Goal: Find specific page/section

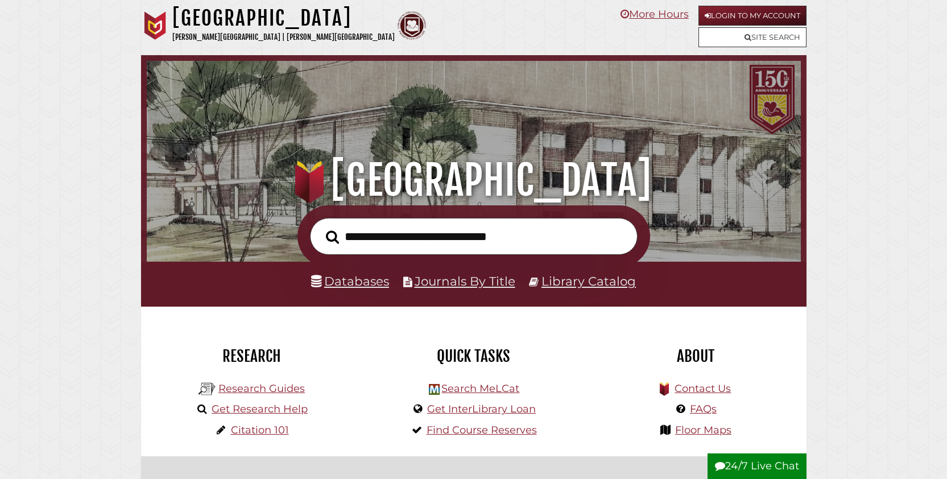
drag, startPoint x: 0, startPoint y: 0, endPoint x: 422, endPoint y: 242, distance: 486.8
click at [422, 242] on input "text" at bounding box center [474, 236] width 328 height 37
click at [362, 283] on link "Databases" at bounding box center [350, 281] width 78 height 15
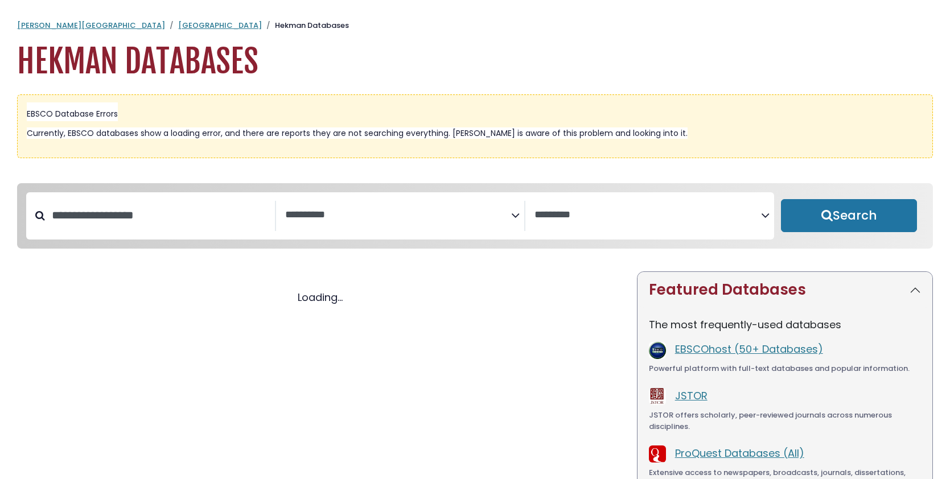
select select "Database Subject Filter"
select select "Database Vendors Filter"
select select "Database Subject Filter"
select select "Database Vendors Filter"
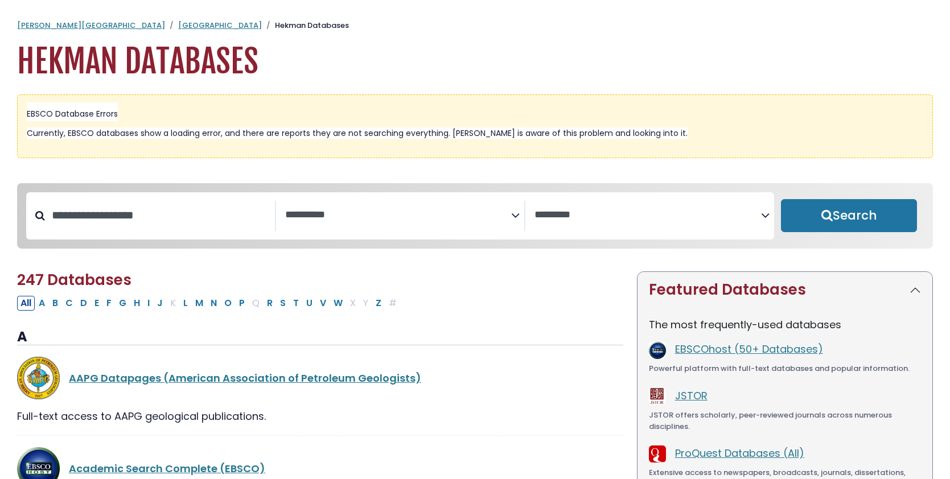
scroll to position [64, 0]
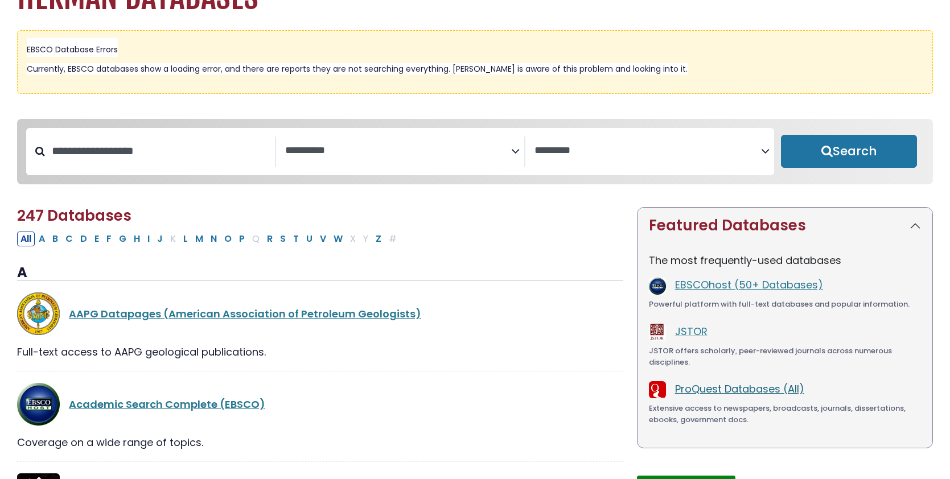
click at [723, 395] on link "ProQuest Databases (All)" at bounding box center [739, 389] width 129 height 14
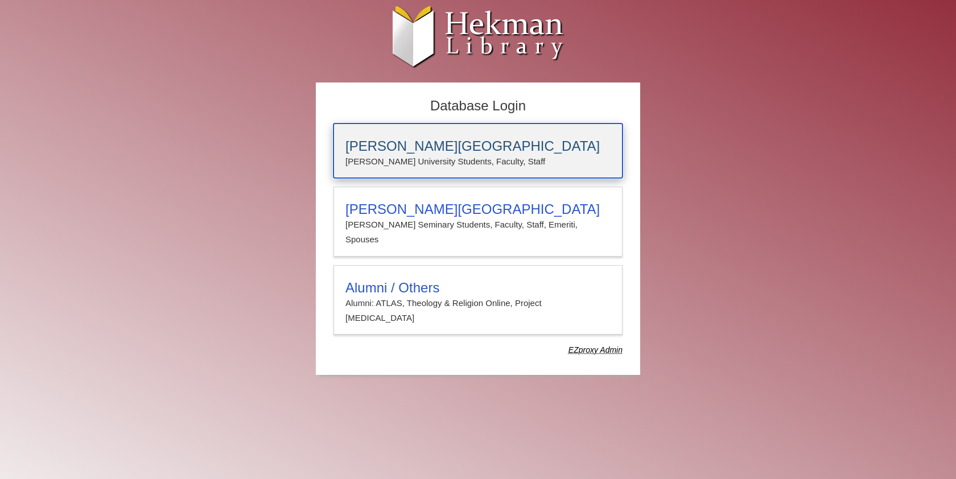
click at [414, 144] on h3 "[PERSON_NAME][GEOGRAPHIC_DATA]" at bounding box center [477, 146] width 265 height 16
